Goal: Task Accomplishment & Management: Manage account settings

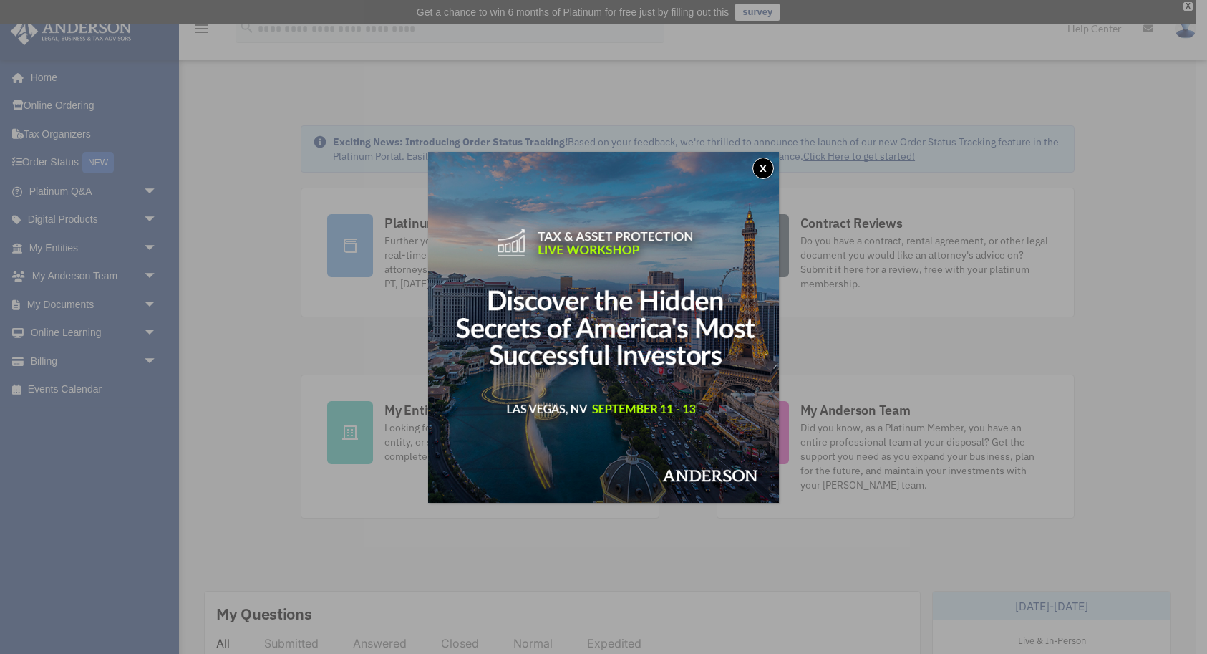
click at [763, 168] on button "x" at bounding box center [762, 167] width 21 height 21
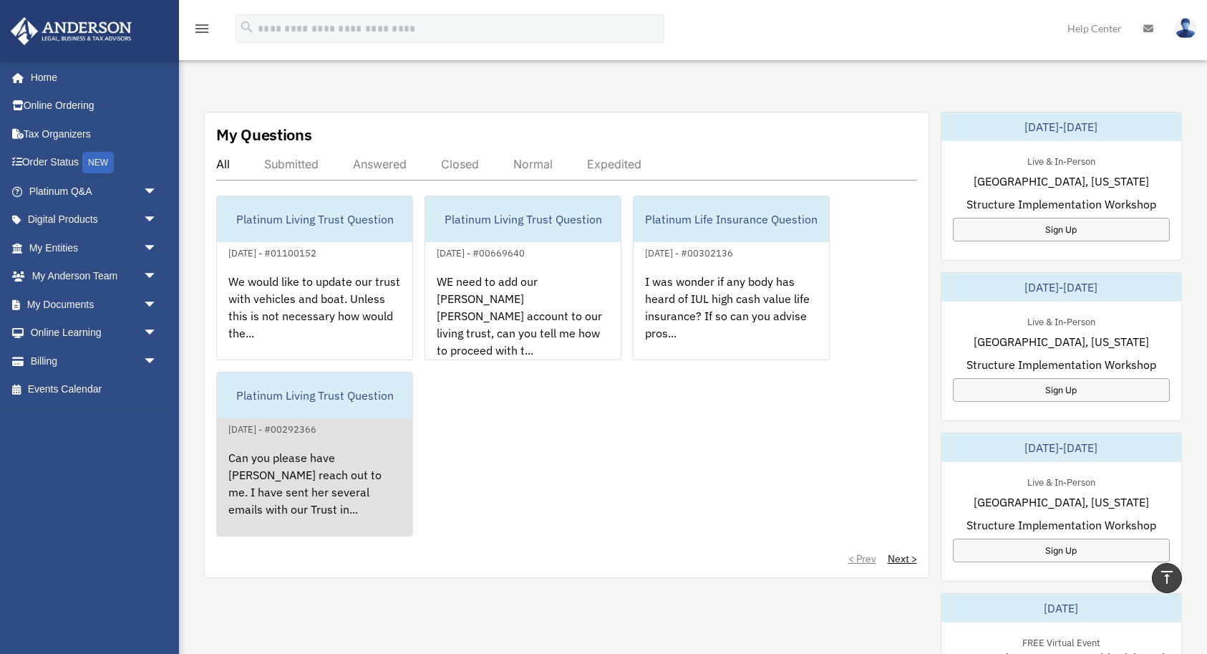
scroll to position [482, 0]
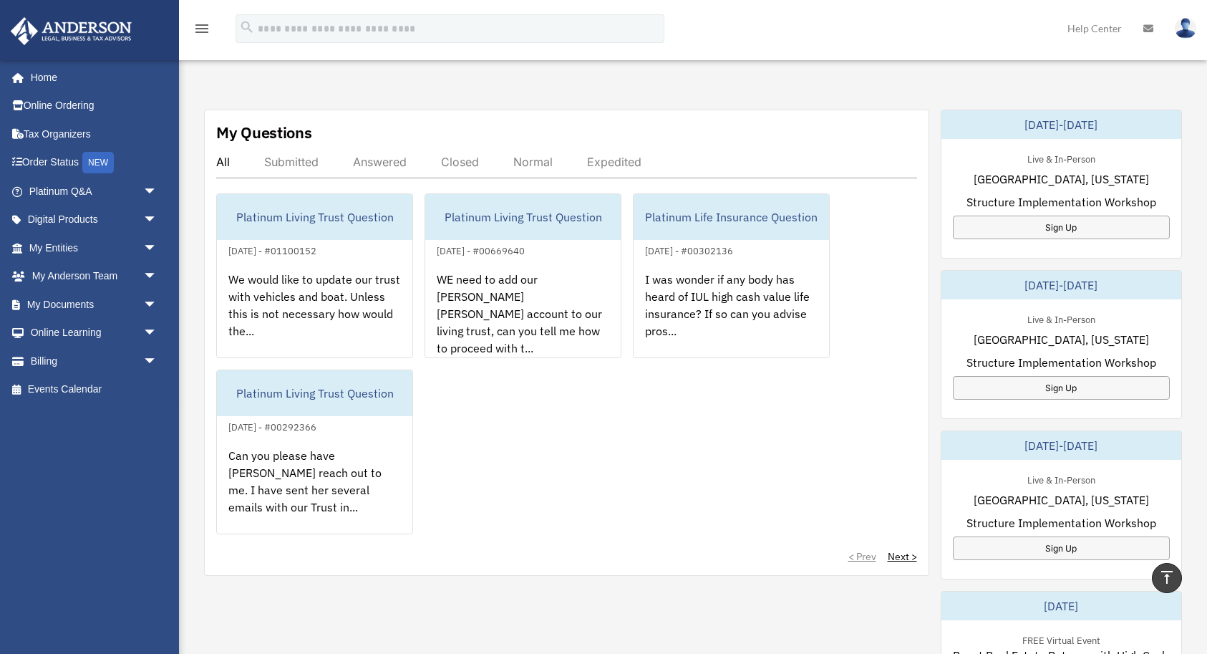
click at [384, 163] on div "Answered" at bounding box center [380, 162] width 54 height 14
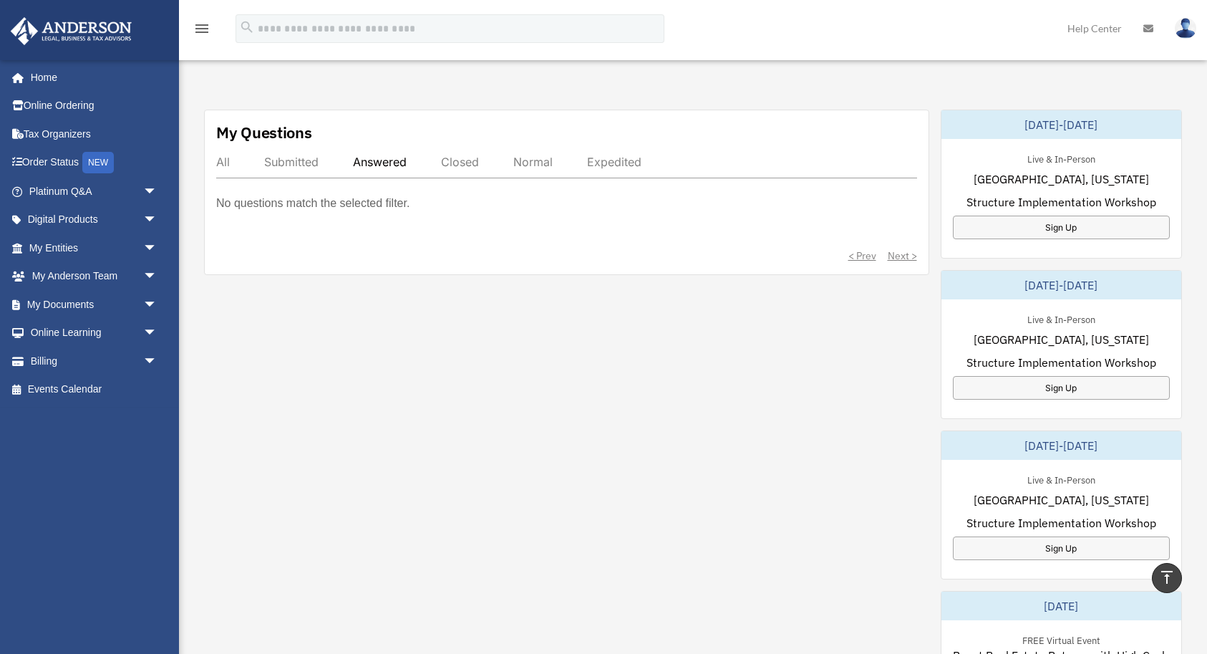
click at [287, 157] on div "Submitted" at bounding box center [291, 162] width 54 height 14
click at [293, 160] on div "Submitted" at bounding box center [291, 162] width 54 height 14
click at [384, 160] on div "Answered" at bounding box center [380, 162] width 54 height 14
click at [278, 159] on div "Submitted" at bounding box center [291, 162] width 54 height 14
click at [218, 163] on div "All" at bounding box center [223, 162] width 14 height 14
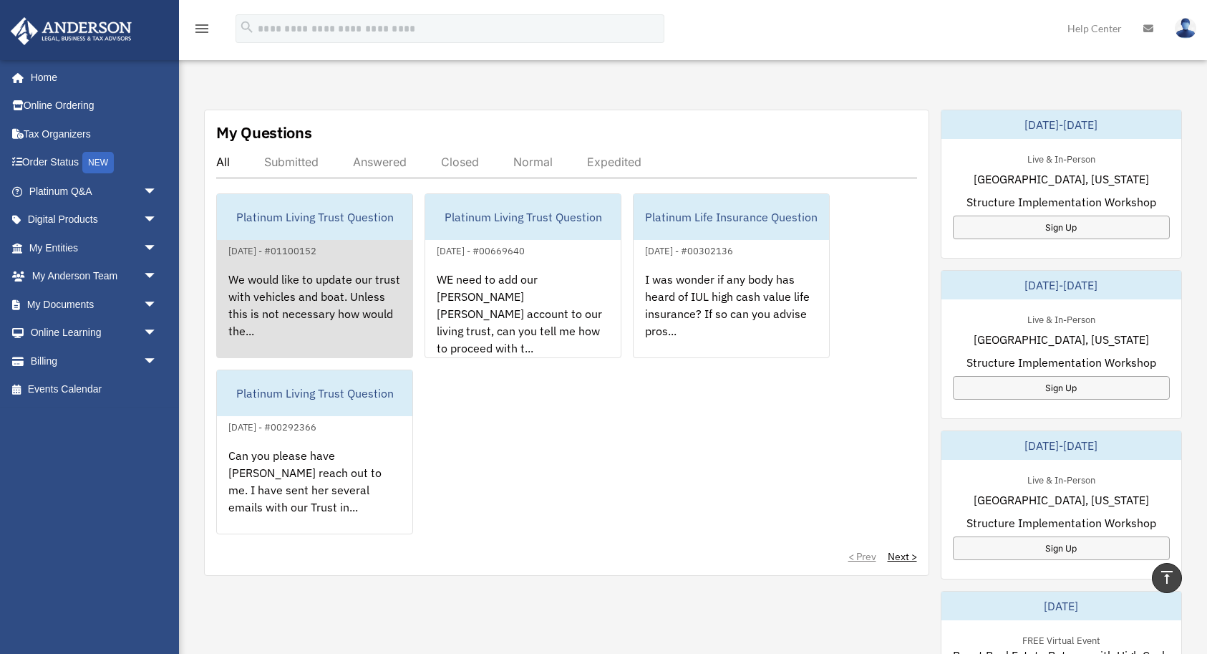
click at [313, 302] on div "We would like to update our trust with vehicles and boat. Unless this is not ne…" at bounding box center [314, 315] width 195 height 112
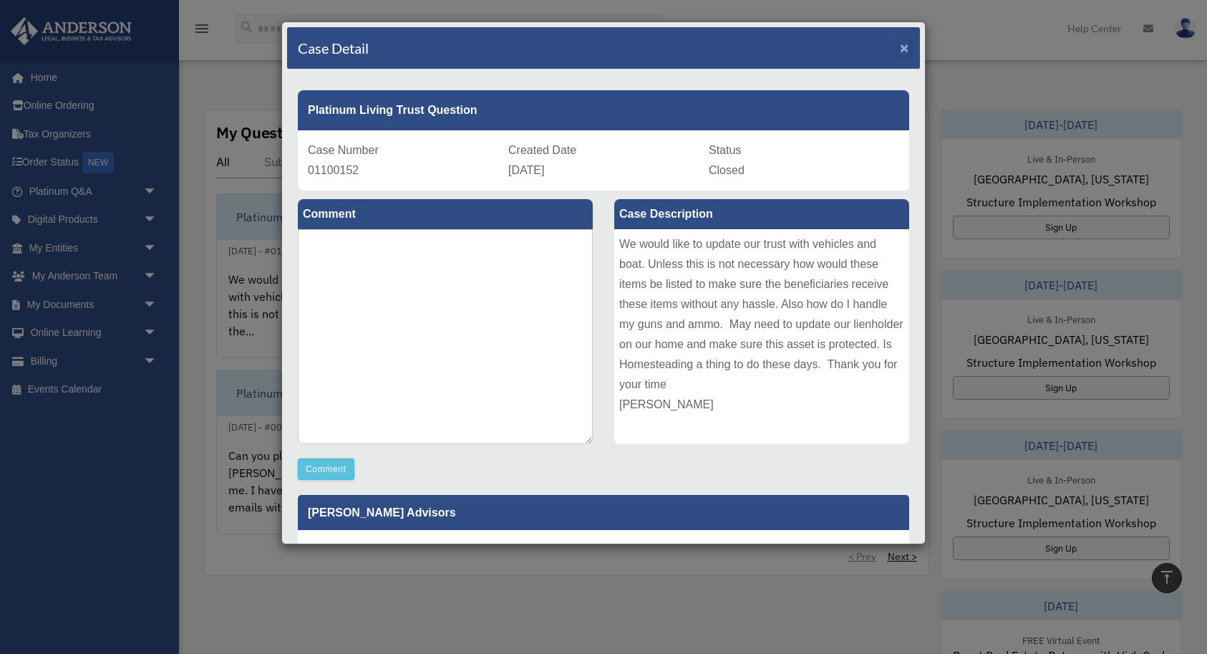
click at [908, 47] on span "×" at bounding box center [904, 47] width 9 height 16
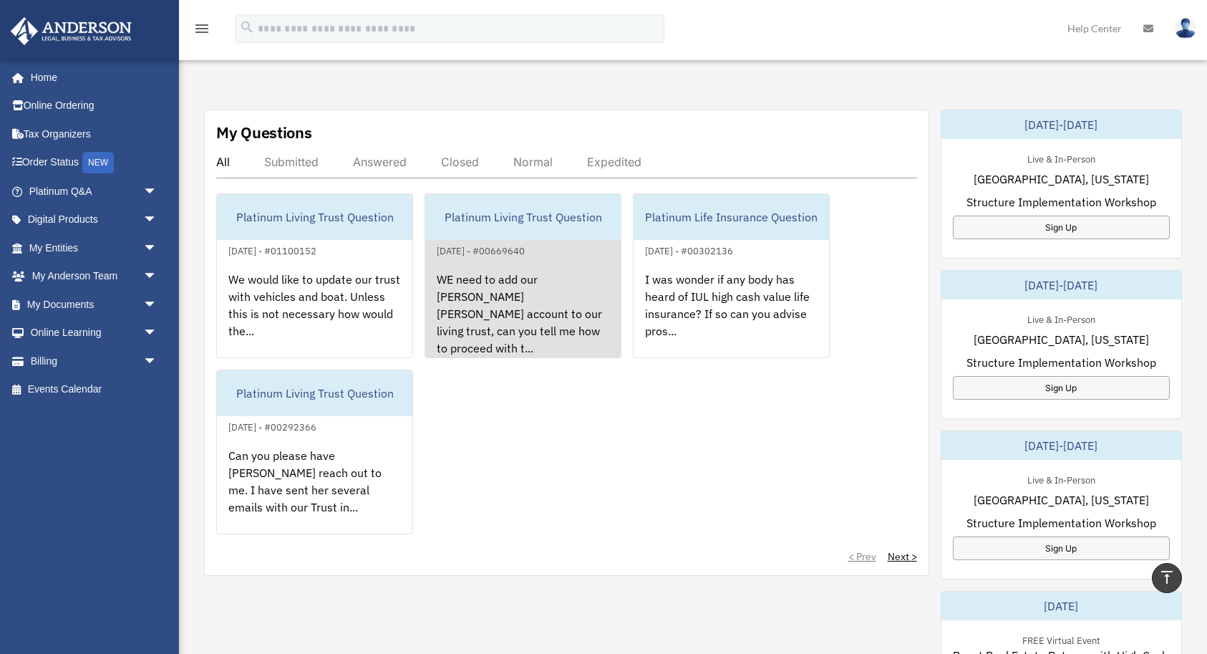
click at [511, 274] on div "WE need to add our [PERSON_NAME] [PERSON_NAME] account to our living trust, can…" at bounding box center [522, 315] width 195 height 112
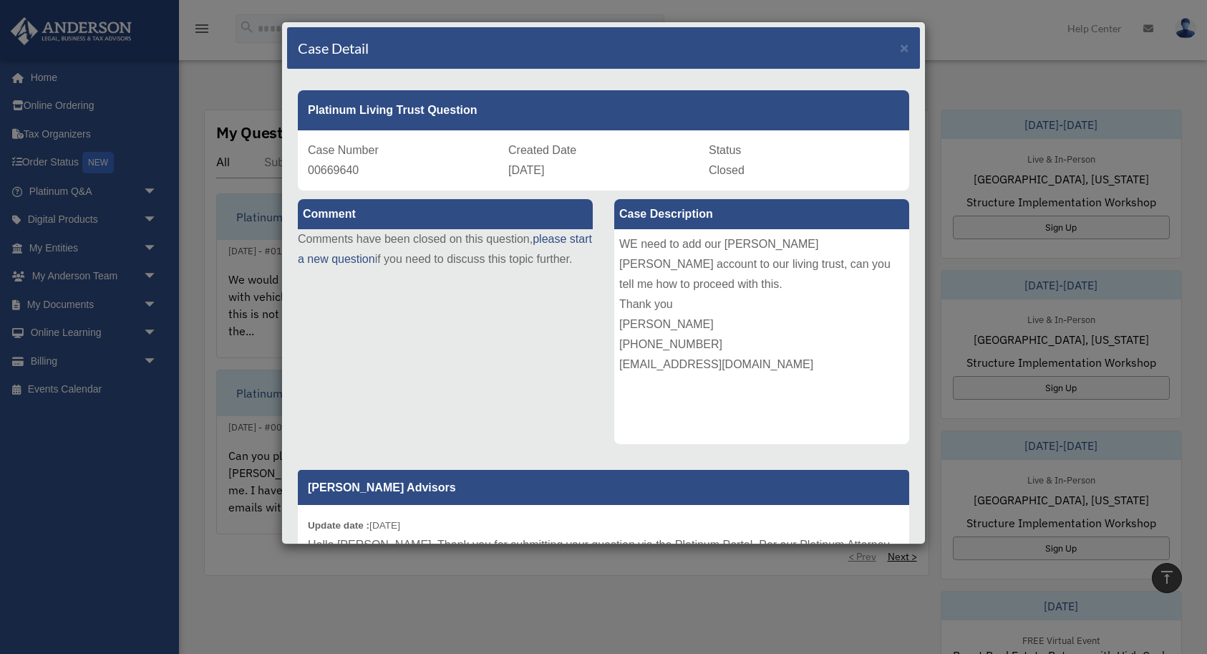
scroll to position [0, 0]
click at [905, 49] on span "×" at bounding box center [904, 47] width 9 height 16
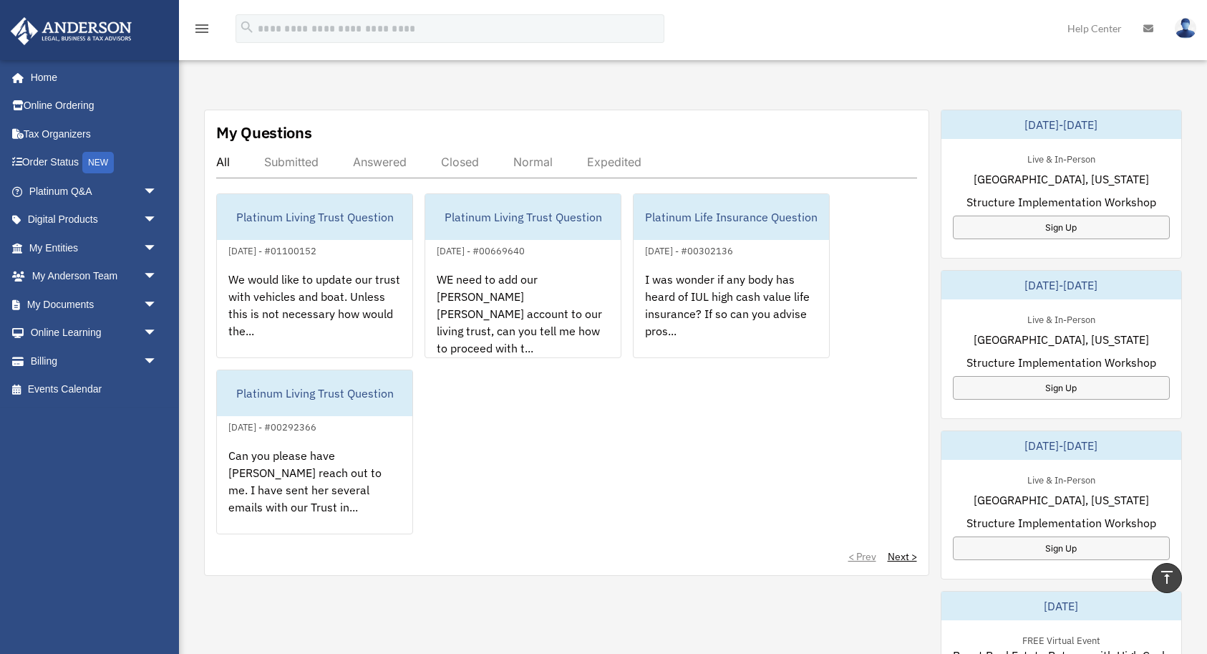
scroll to position [449, 0]
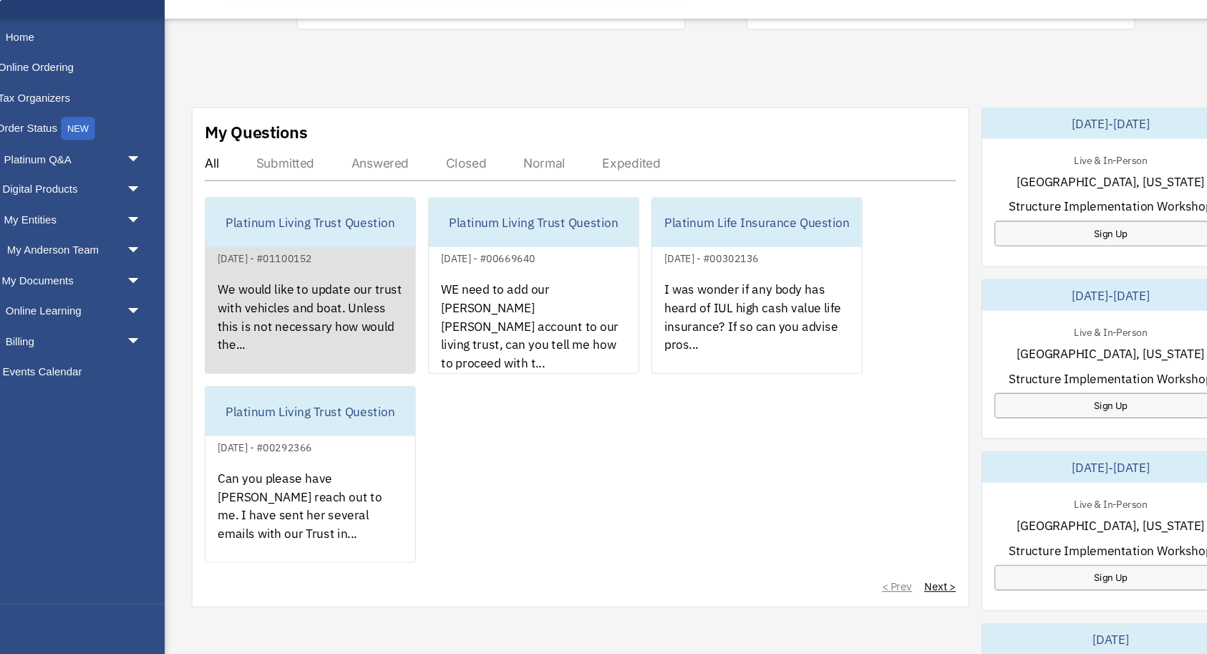
click at [301, 292] on div "We would like to update our trust with vehicles and boat. Unless this is not ne…" at bounding box center [314, 348] width 195 height 112
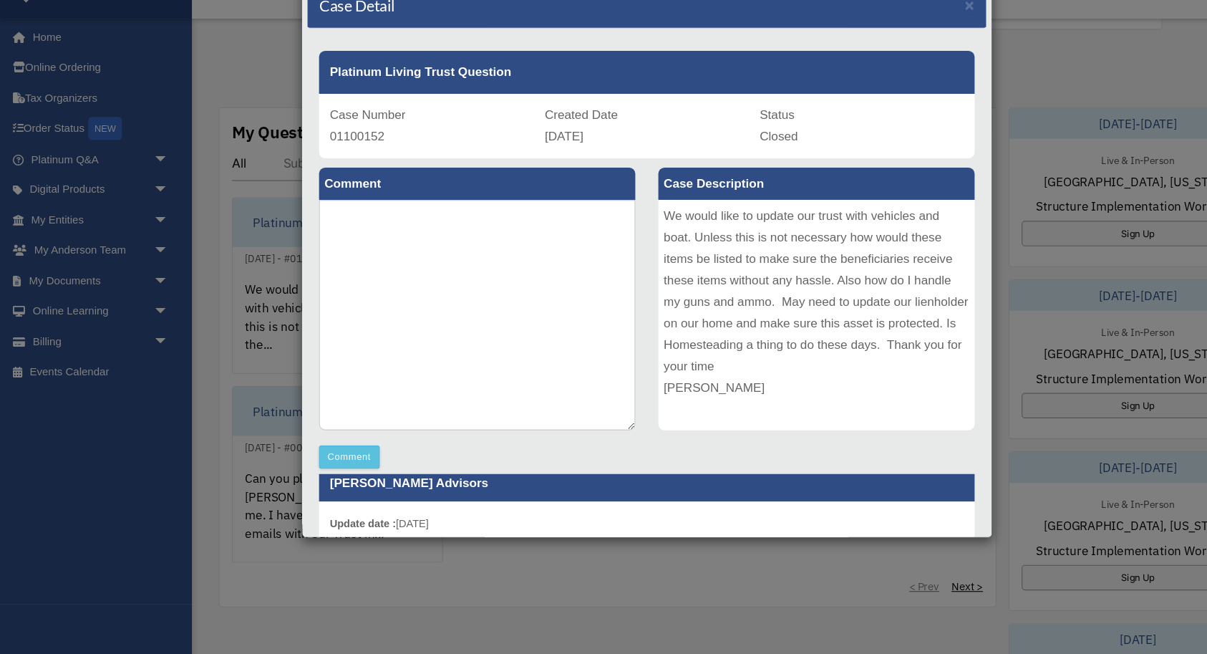
scroll to position [392, 0]
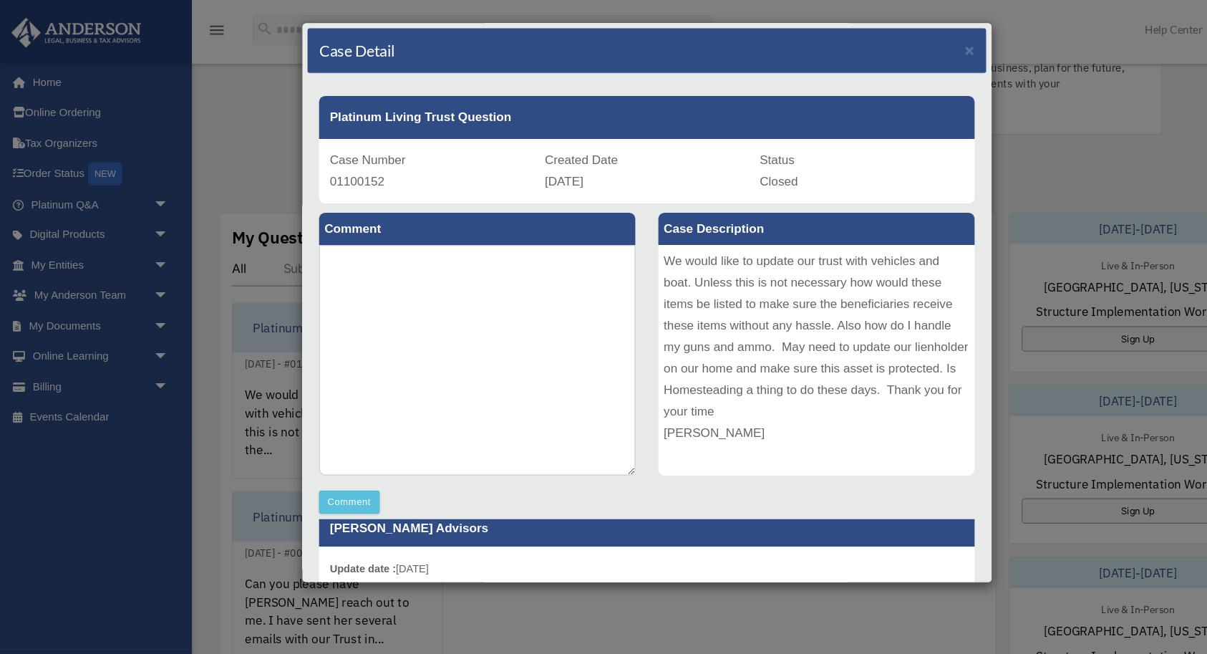
click at [212, 105] on div "Case Detail × Platinum Living Trust Question Case Number 01100152 Created Date …" at bounding box center [603, 327] width 1207 height 654
